Goal: Find specific page/section: Find specific page/section

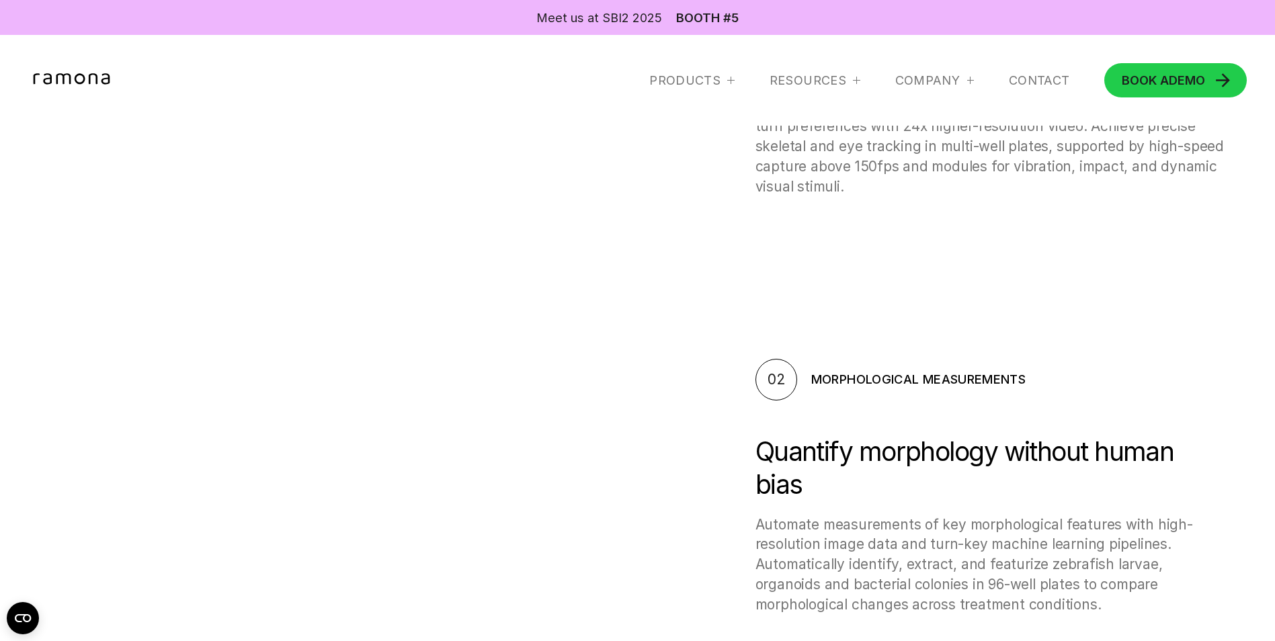
scroll to position [60, 0]
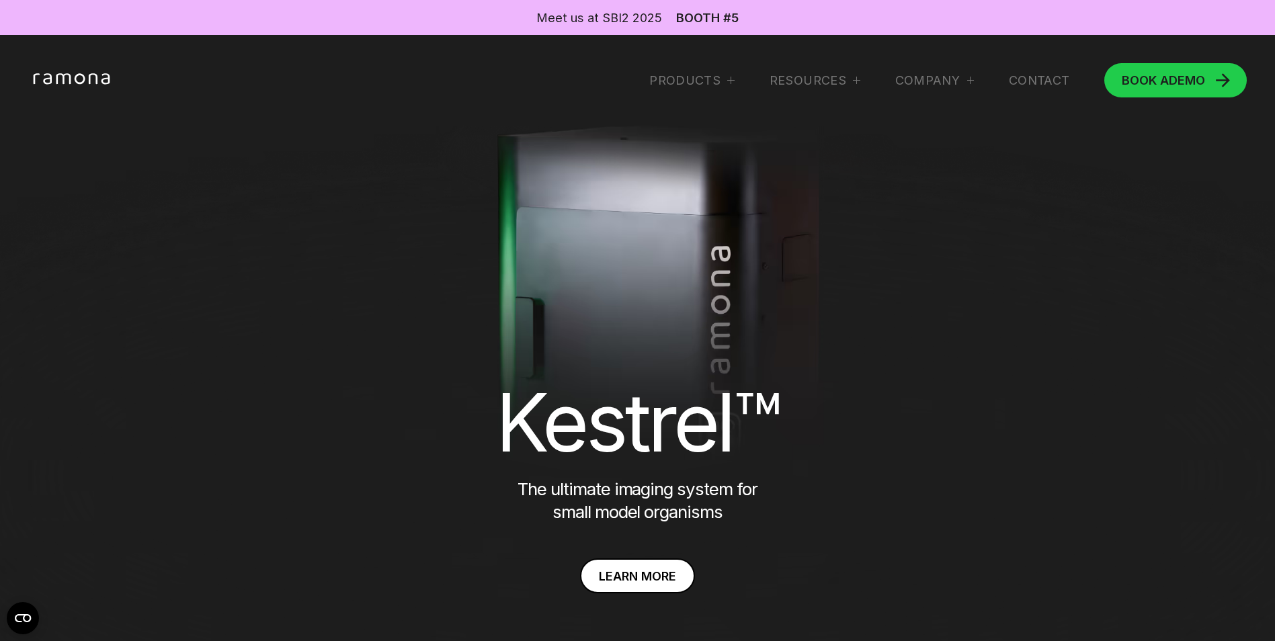
click at [645, 334] on img at bounding box center [637, 427] width 1395 height 678
click at [93, 78] on icon "home" at bounding box center [72, 79] width 89 height 13
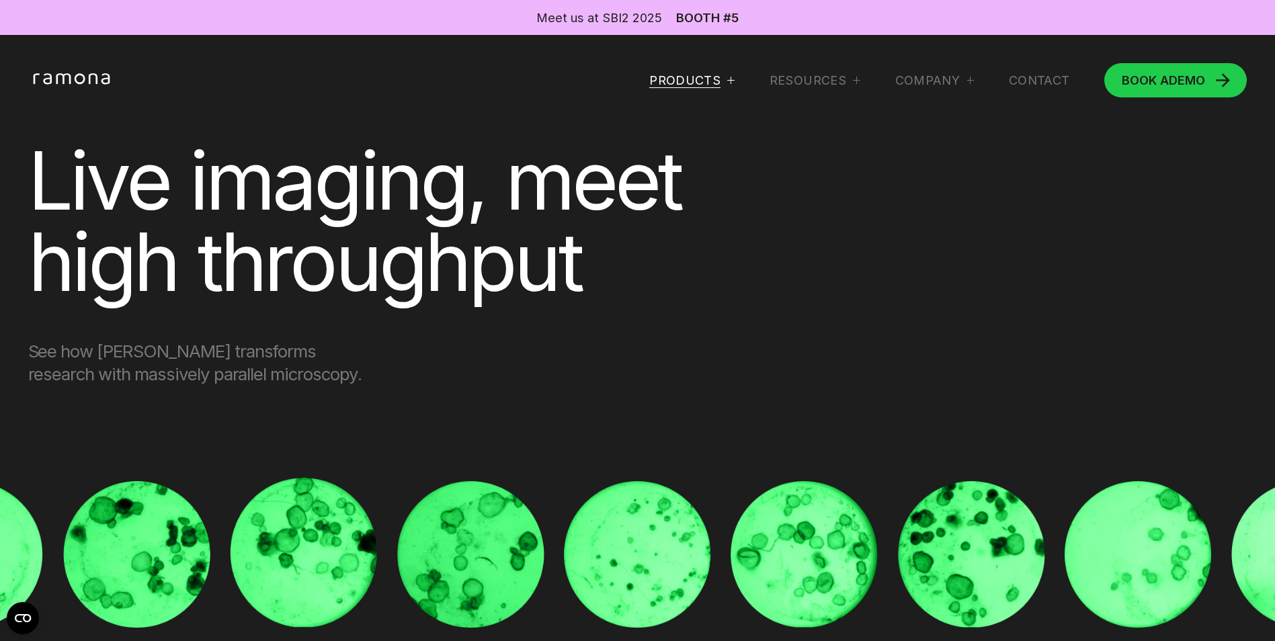
click at [684, 81] on div "Products" at bounding box center [684, 81] width 71 height 16
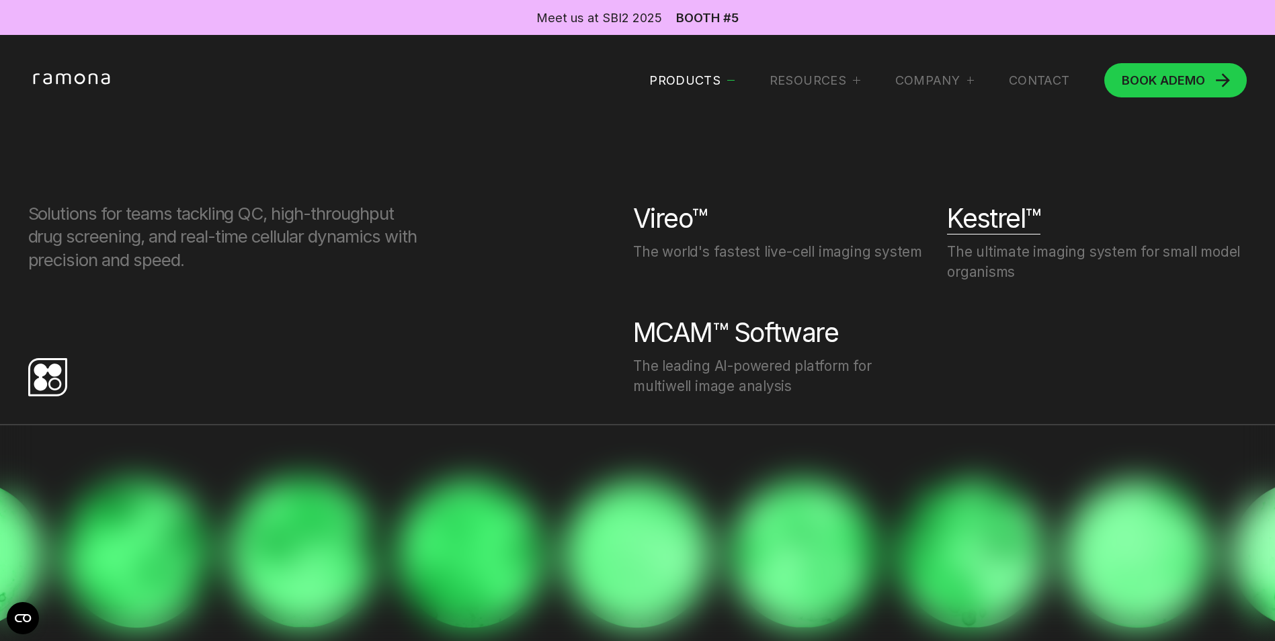
click at [961, 226] on div "Kestrel™" at bounding box center [993, 218] width 93 height 32
